Goal: Task Accomplishment & Management: Manage account settings

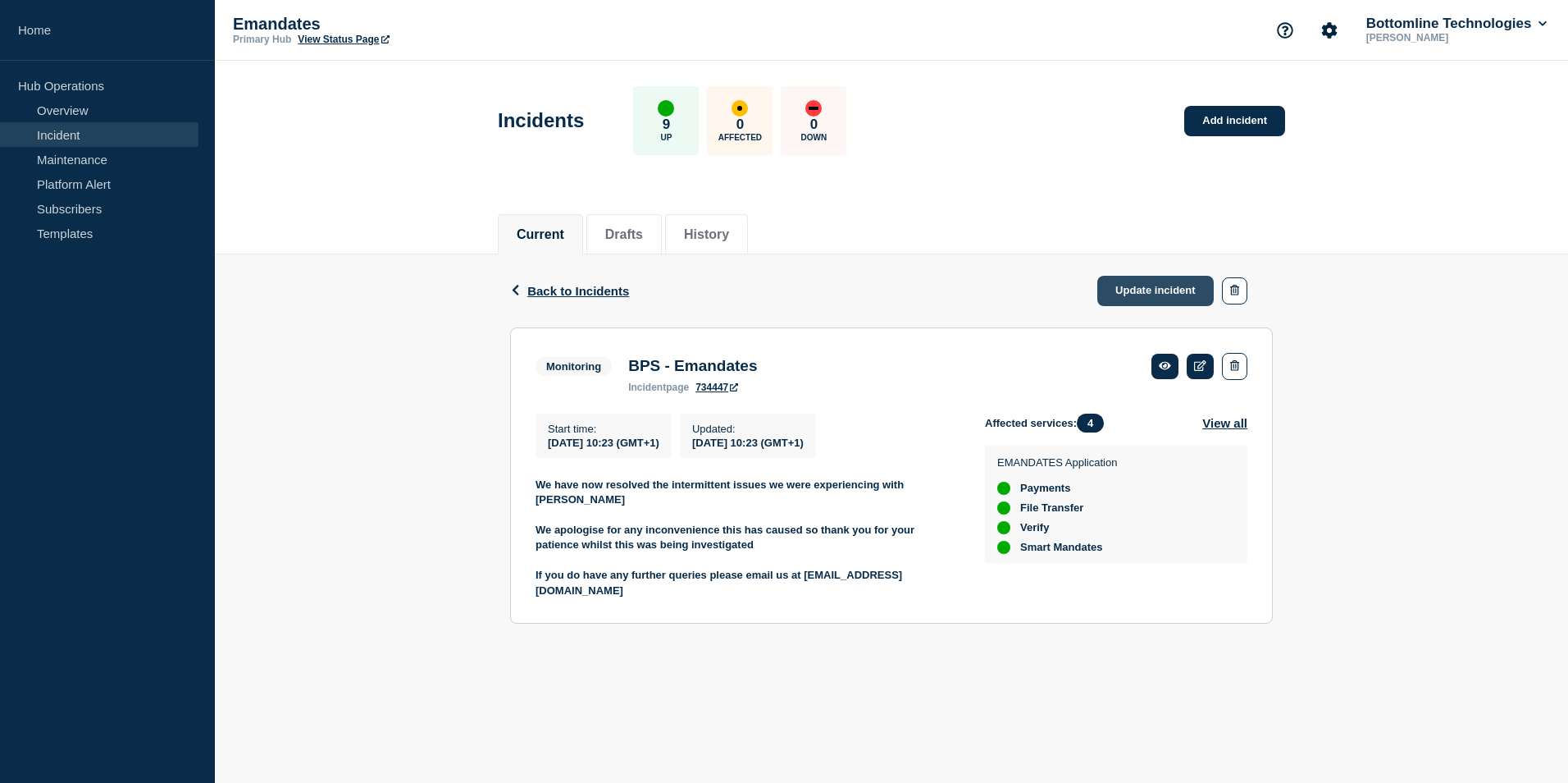
click at [1130, 288] on link "Update incident" at bounding box center [1156, 290] width 116 height 30
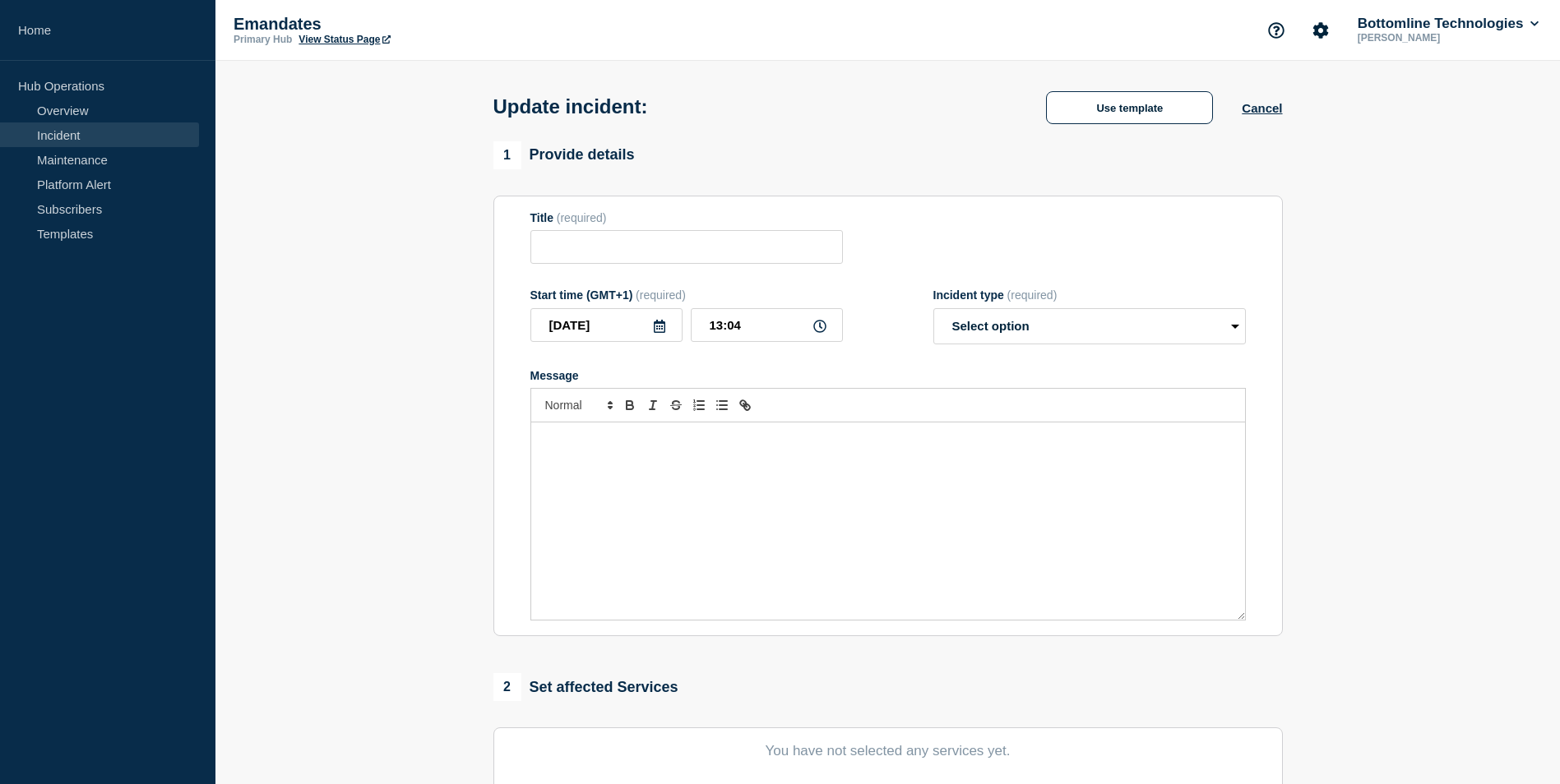
type input "BPS - Emandates"
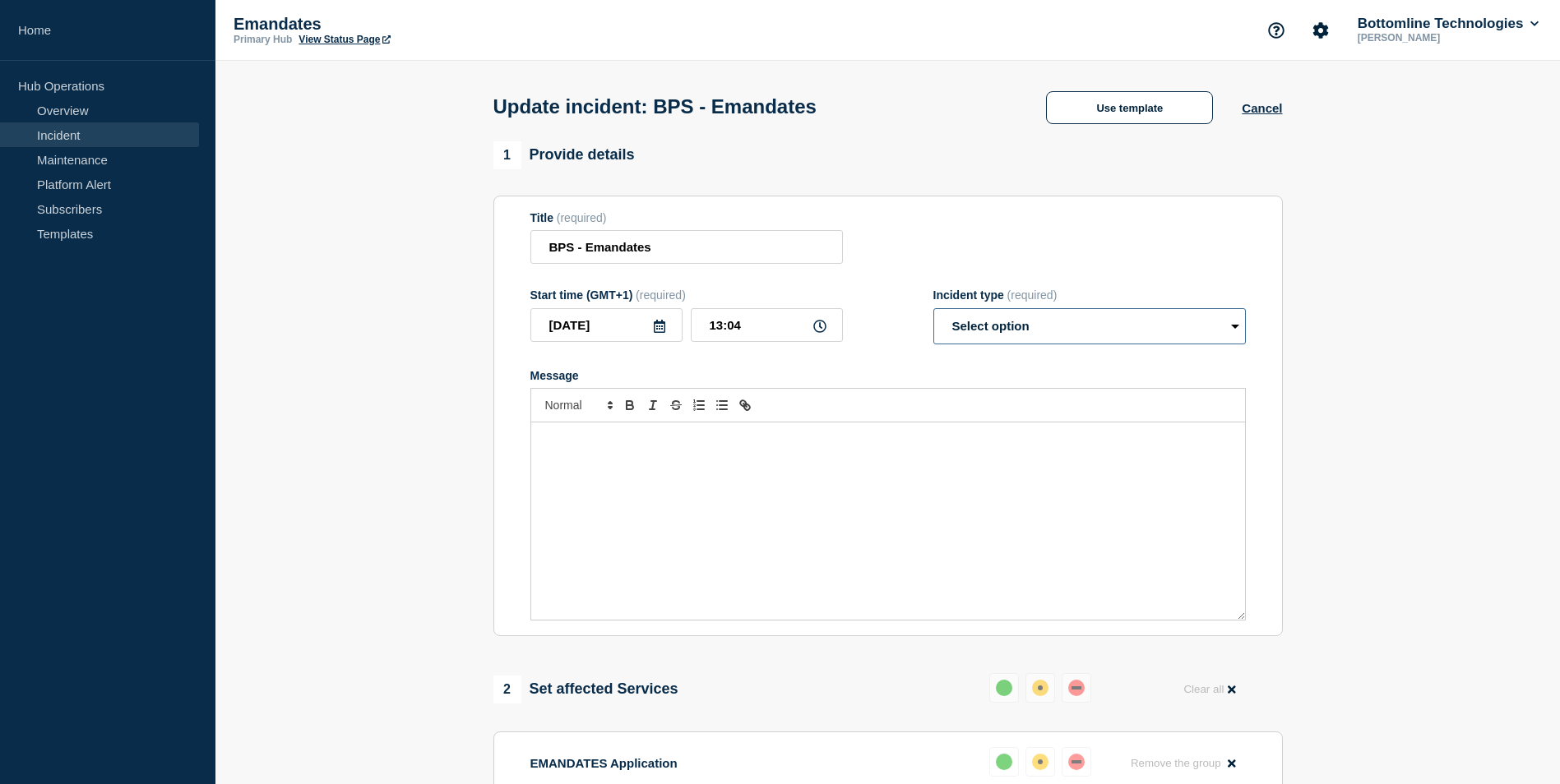
click at [1115, 333] on select "Select option Investigating Identified Monitoring Resolved" at bounding box center [1089, 326] width 312 height 36
select select "resolved"
click at [933, 311] on select "Select option Investigating Identified Monitoring Resolved" at bounding box center [1089, 326] width 312 height 36
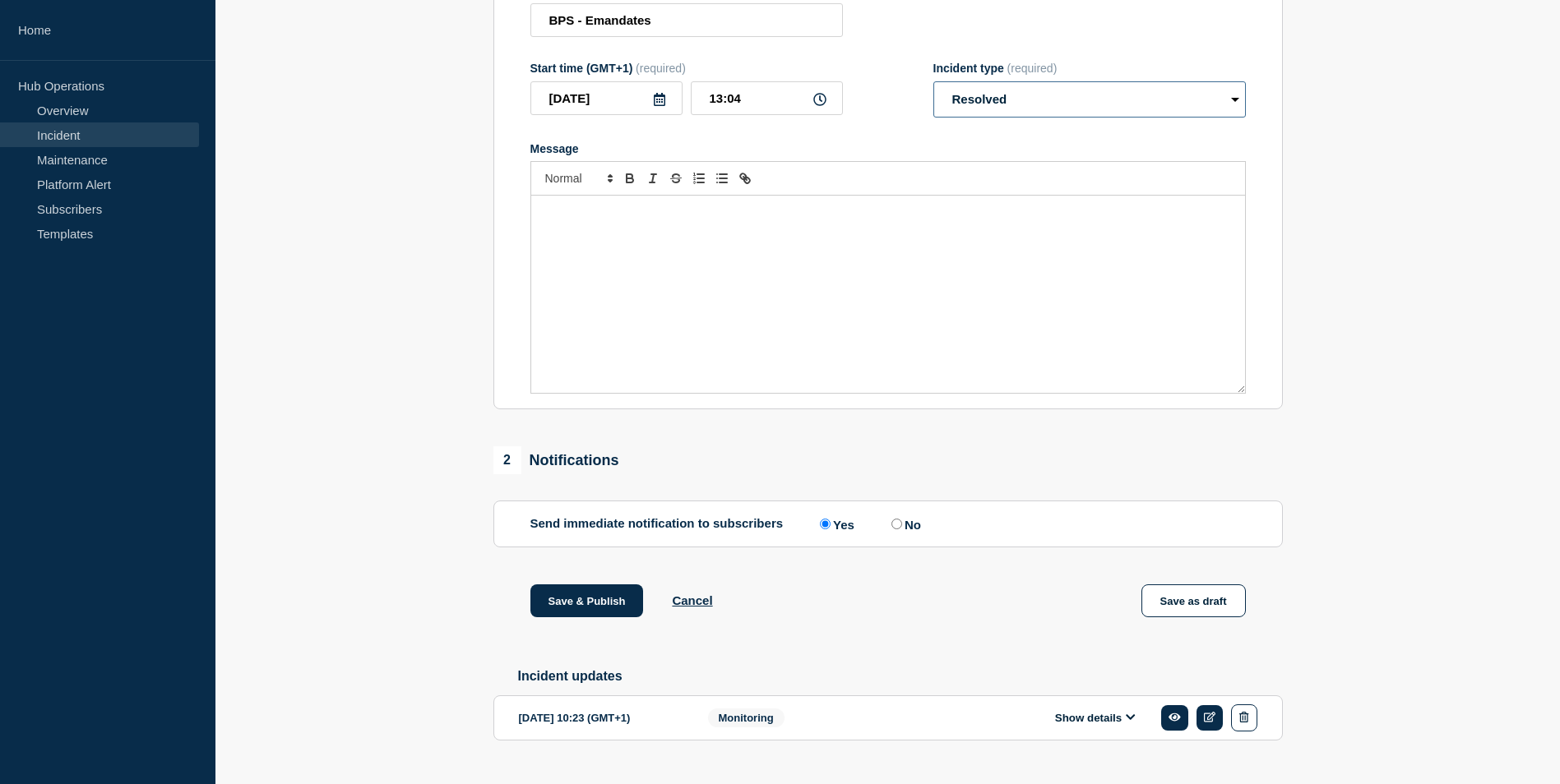
scroll to position [267, 0]
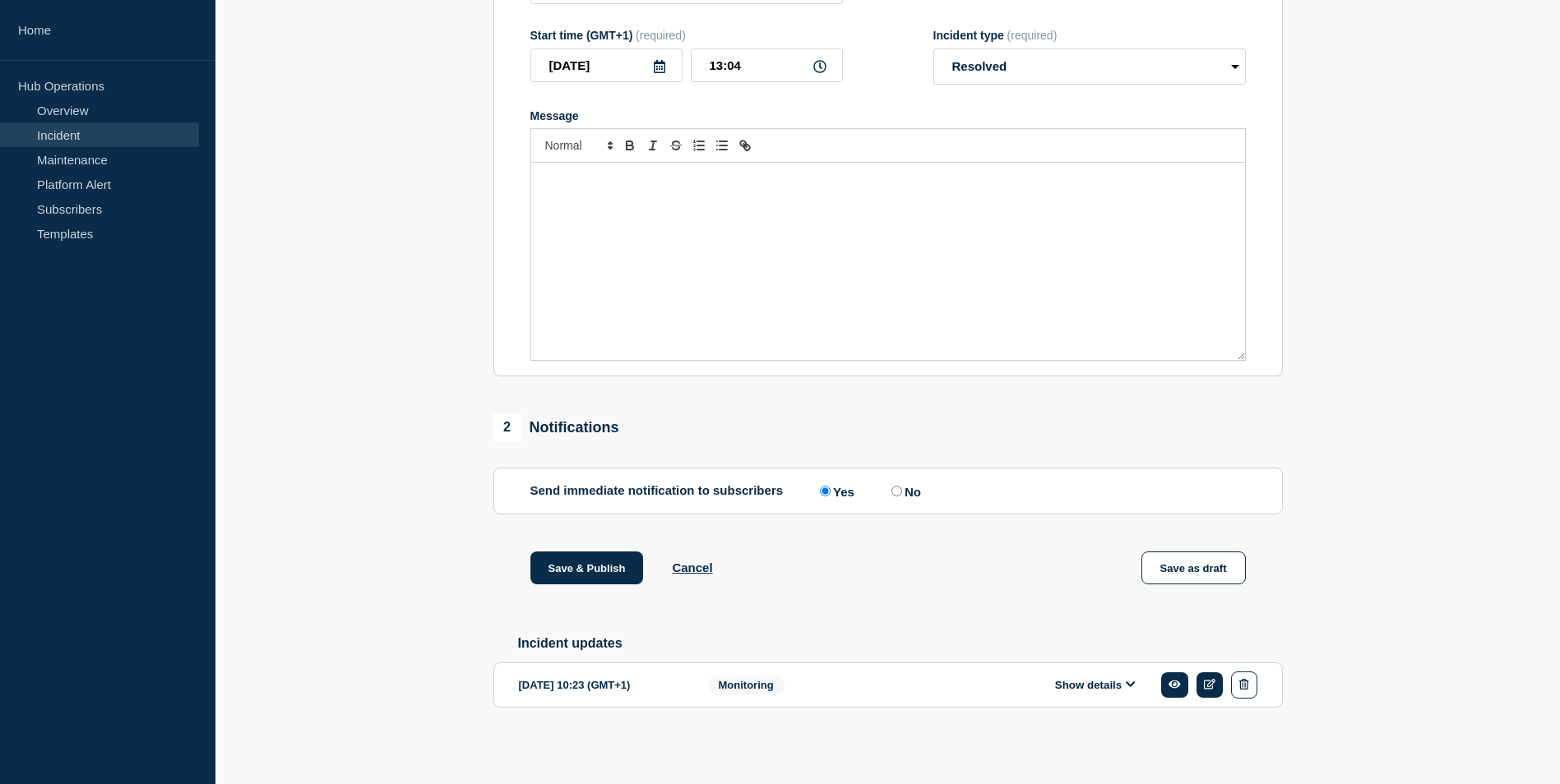
click at [902, 486] on input "No" at bounding box center [896, 490] width 11 height 11
radio input "true"
radio input "false"
click at [563, 561] on button "Save & Publish" at bounding box center [587, 568] width 113 height 33
